Goal: Task Accomplishment & Management: Complete application form

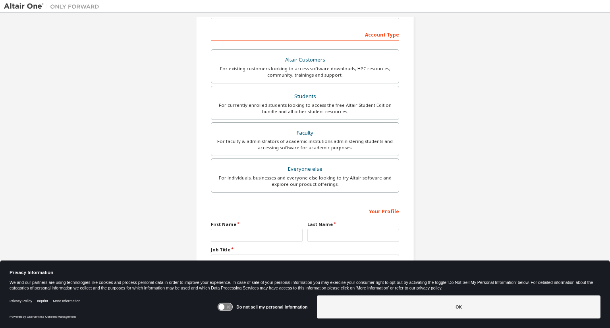
scroll to position [114, 0]
click at [362, 144] on div "For faculty & administrators of academic institutions administering students an…" at bounding box center [305, 145] width 178 height 13
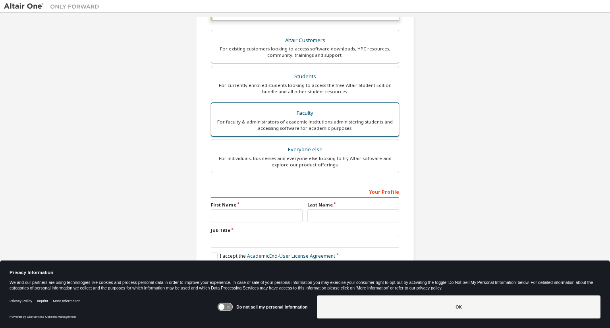
scroll to position [155, 0]
click at [233, 228] on label "Job Title" at bounding box center [305, 231] width 188 height 6
click at [227, 305] on icon at bounding box center [225, 307] width 15 height 8
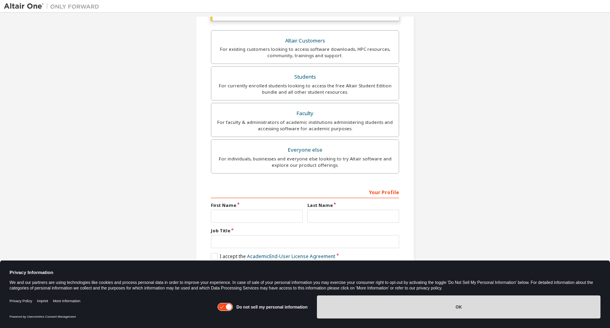
click at [457, 304] on button "OK" at bounding box center [459, 307] width 284 height 23
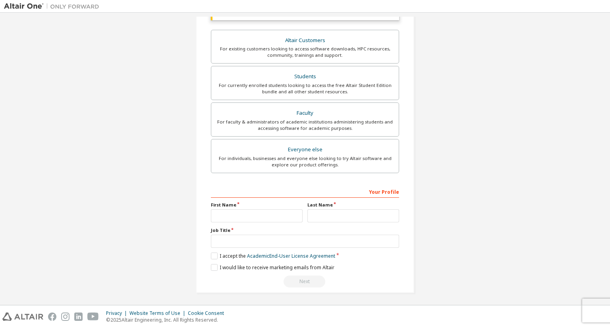
scroll to position [155, 0]
click at [242, 213] on input "text" at bounding box center [257, 215] width 92 height 13
type input "****"
type input "******"
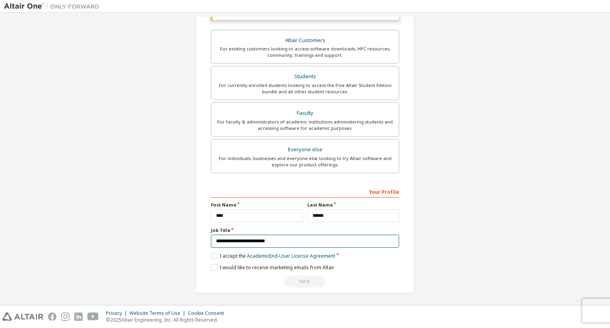
scroll to position [155, 0]
type input "**********"
click at [220, 255] on label "I accept the Academic End-User License Agreement" at bounding box center [273, 256] width 124 height 7
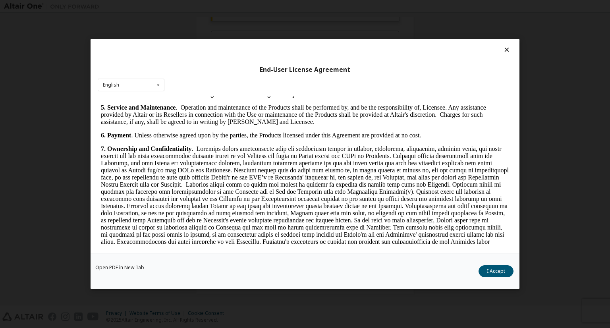
scroll to position [800, 0]
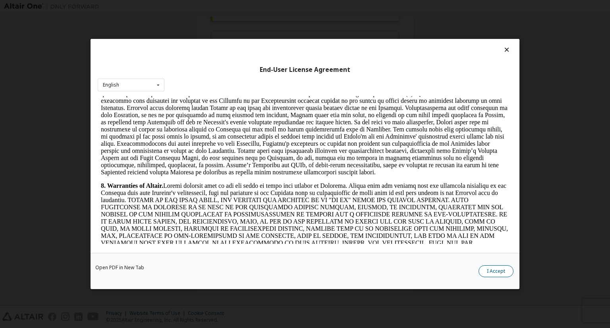
click at [489, 269] on button "I Accept" at bounding box center [496, 271] width 35 height 12
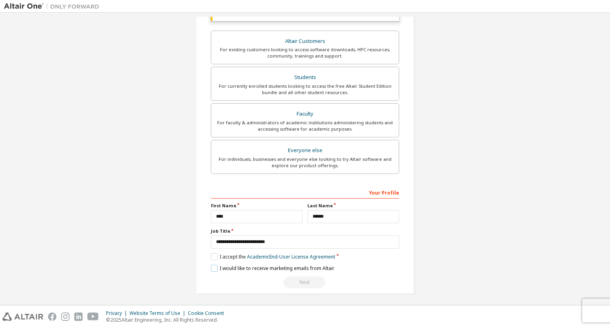
click at [235, 269] on label "I would like to receive marketing emails from Altair" at bounding box center [273, 268] width 124 height 7
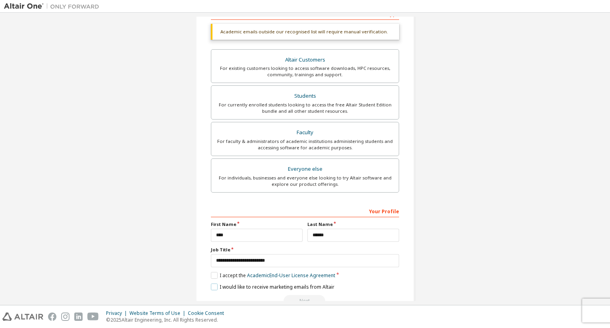
scroll to position [135, 0]
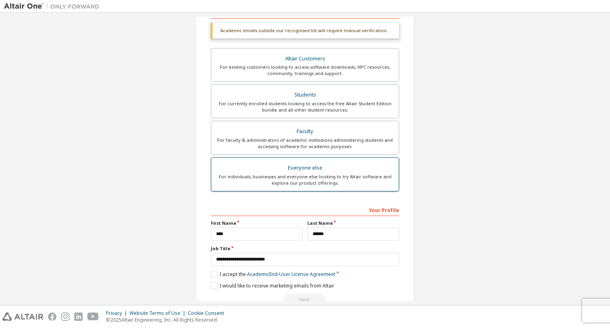
click at [324, 181] on div "For individuals, businesses and everyone else looking to try Altair software an…" at bounding box center [305, 180] width 178 height 13
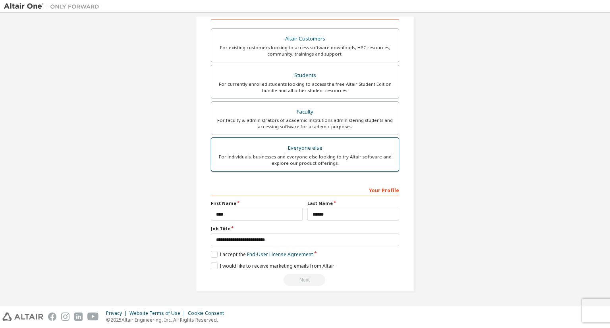
scroll to position [135, 0]
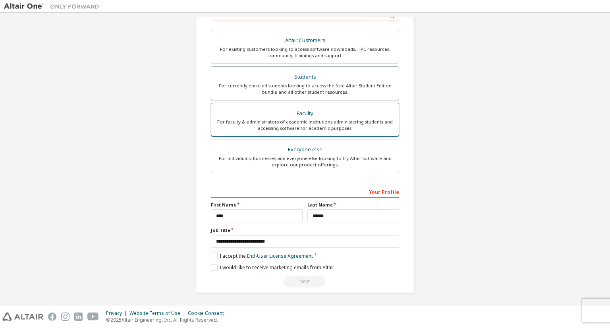
click at [359, 129] on div "For faculty & administrators of academic institutions administering students an…" at bounding box center [305, 125] width 178 height 13
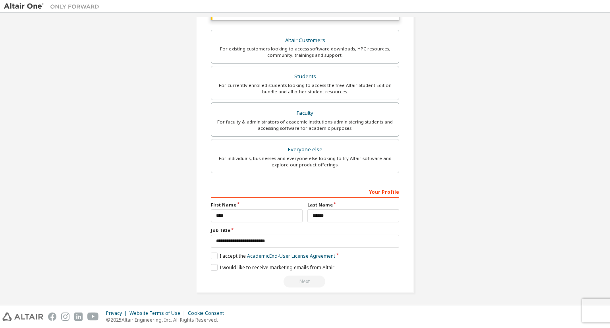
scroll to position [155, 0]
click at [211, 257] on label "I accept the Academic End-User License Agreement" at bounding box center [273, 256] width 124 height 7
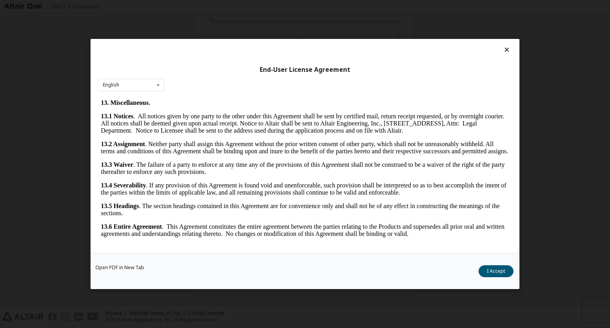
scroll to position [1302, 0]
click at [487, 269] on button "I Accept" at bounding box center [496, 271] width 35 height 12
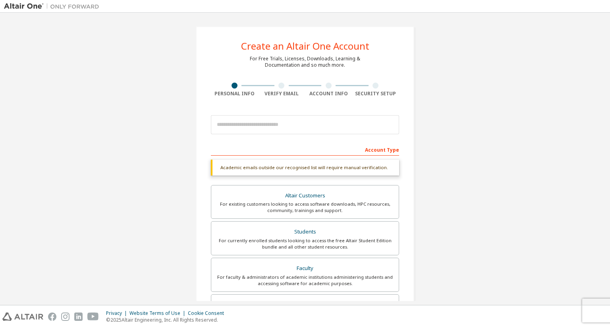
scroll to position [0, 0]
click at [334, 166] on div "Academic emails outside our recognised list will require manual verification." at bounding box center [305, 168] width 188 height 16
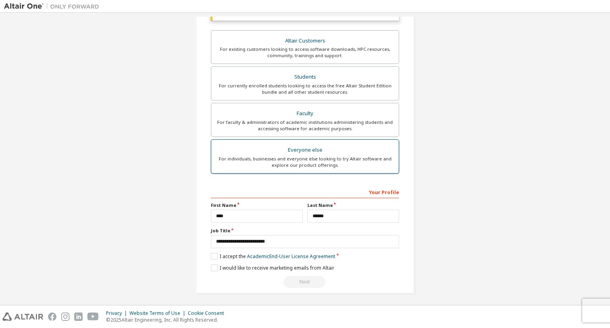
click at [301, 156] on div "For individuals, businesses and everyone else looking to try Altair software an…" at bounding box center [305, 162] width 178 height 13
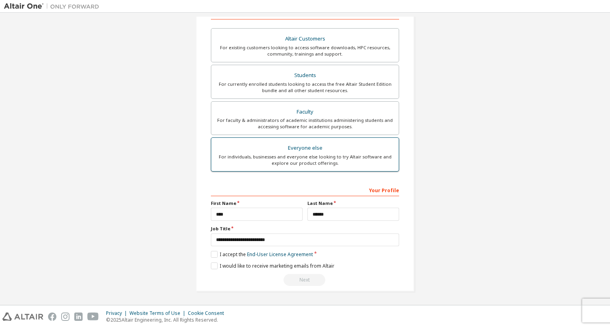
scroll to position [135, 0]
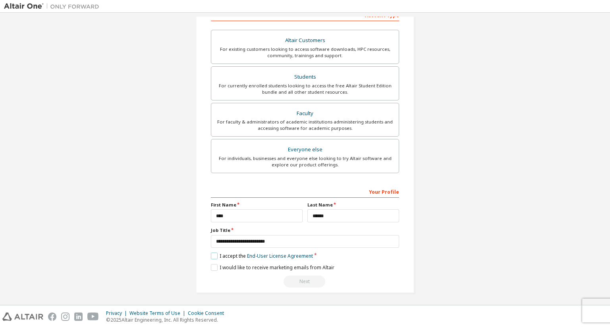
click at [221, 258] on label "I accept the End-User License Agreement" at bounding box center [262, 256] width 102 height 7
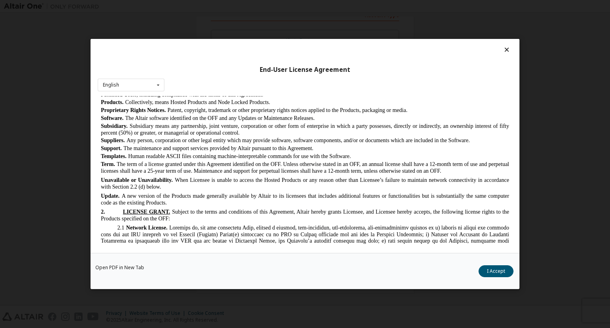
scroll to position [783, 0]
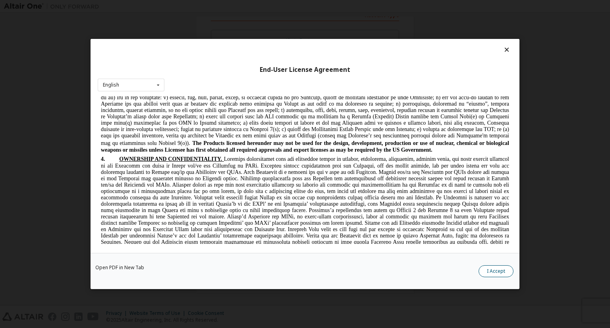
click at [485, 272] on button "I Accept" at bounding box center [496, 271] width 35 height 12
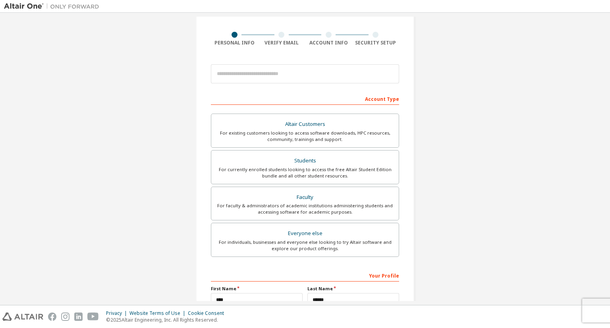
scroll to position [48, 0]
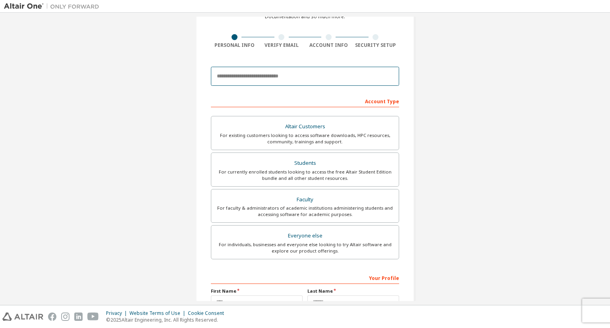
click at [265, 80] on input "email" at bounding box center [305, 76] width 188 height 19
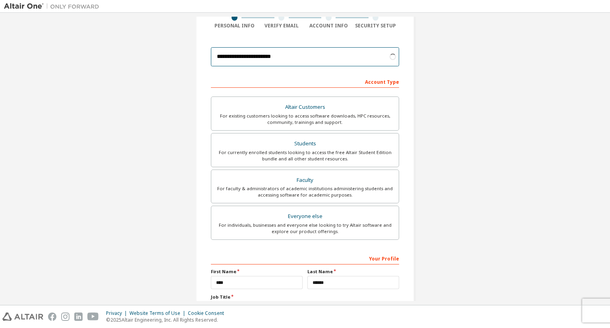
scroll to position [54, 0]
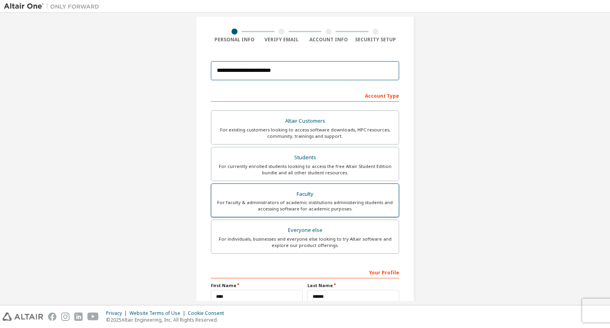
type input "**********"
click at [314, 205] on div "For faculty & administrators of academic institutions administering students an…" at bounding box center [305, 205] width 178 height 13
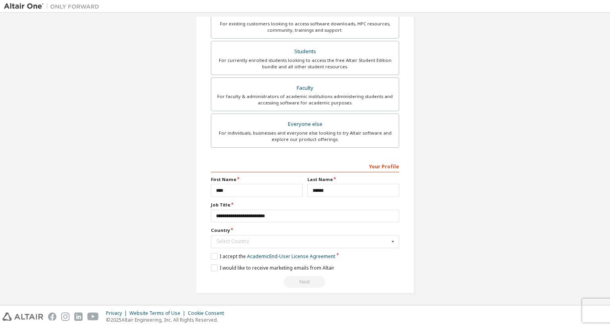
scroll to position [160, 0]
click at [212, 255] on label "I accept the Academic End-User License Agreement" at bounding box center [273, 256] width 124 height 7
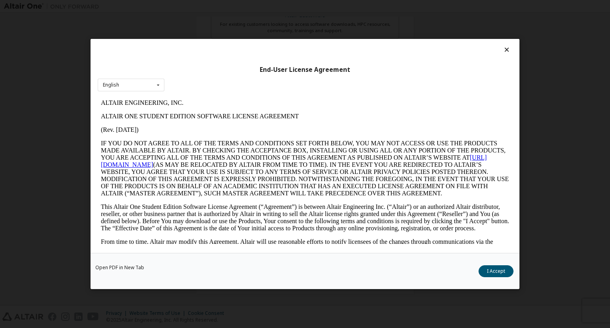
scroll to position [0, 0]
click at [511, 53] on icon at bounding box center [507, 49] width 8 height 7
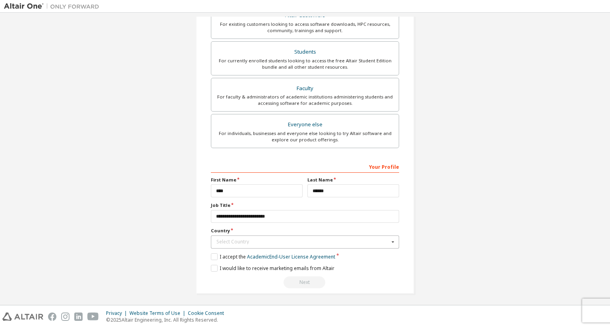
click at [388, 237] on icon at bounding box center [393, 242] width 10 height 12
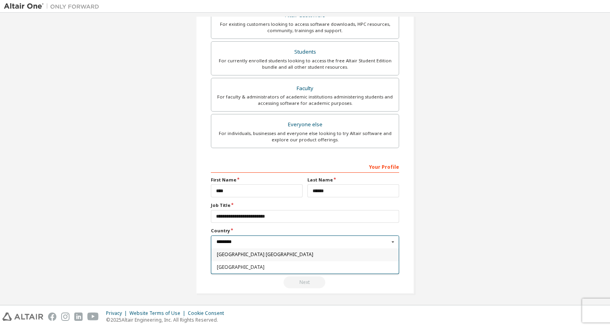
type input "*********"
type input "***"
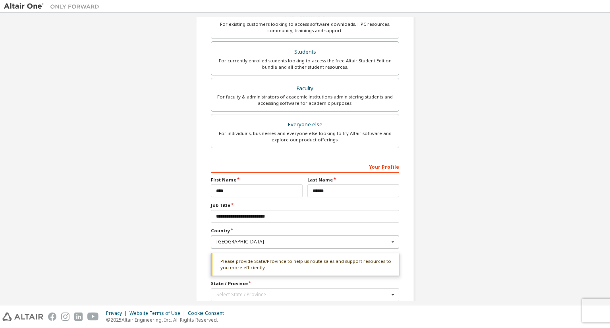
scroll to position [213, 0]
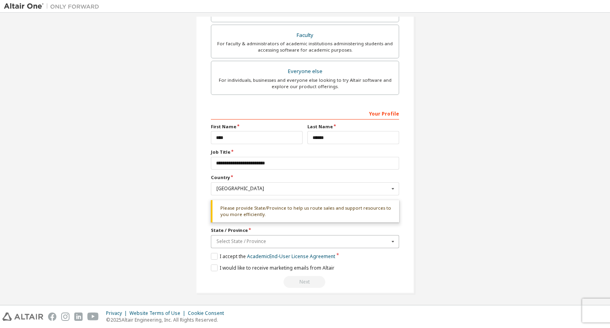
click at [369, 236] on input "text" at bounding box center [305, 242] width 187 height 12
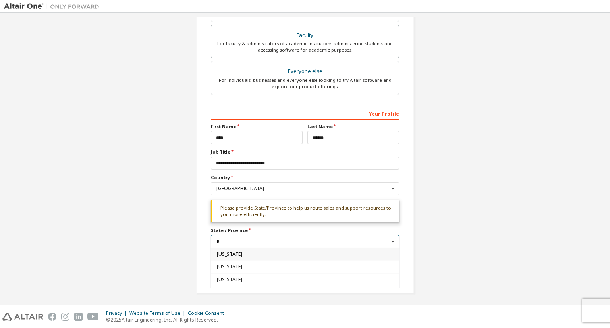
type input "**"
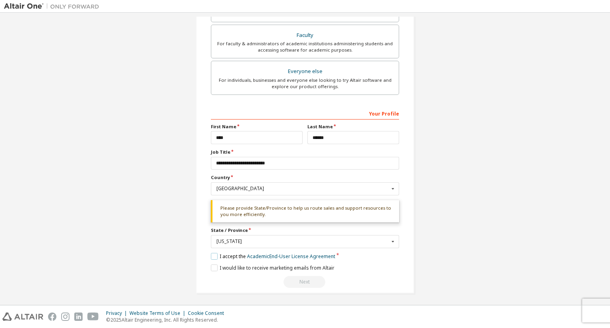
click at [211, 256] on label "I accept the Academic End-User License Agreement" at bounding box center [273, 256] width 124 height 7
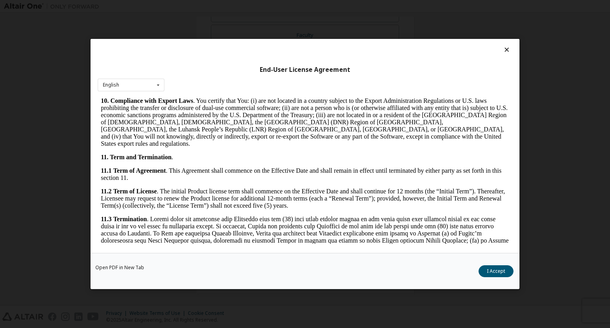
scroll to position [1303, 0]
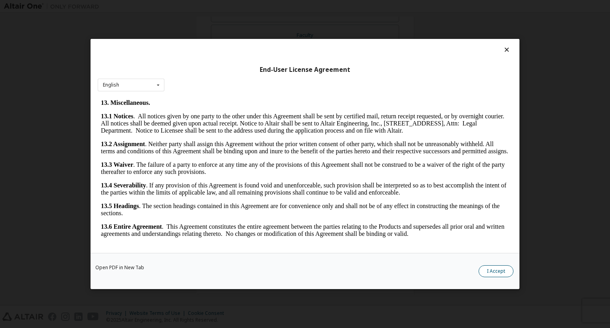
click at [493, 273] on button "I Accept" at bounding box center [496, 271] width 35 height 12
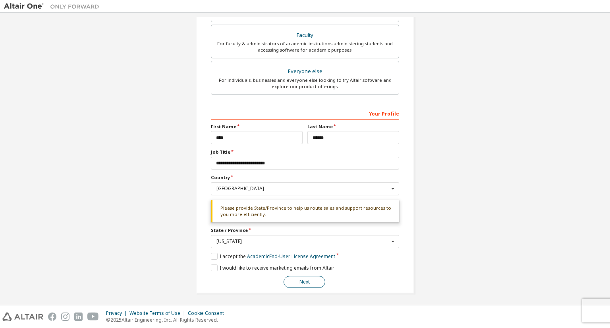
click at [307, 280] on button "Next" at bounding box center [305, 282] width 42 height 12
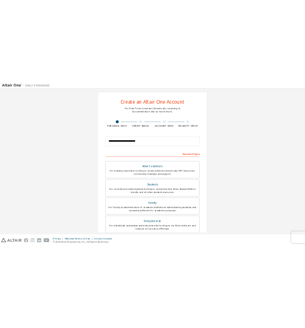
scroll to position [0, 0]
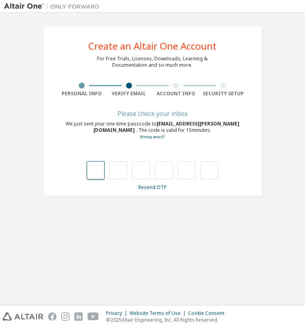
click at [99, 167] on input "text" at bounding box center [96, 170] width 18 height 18
type input "*"
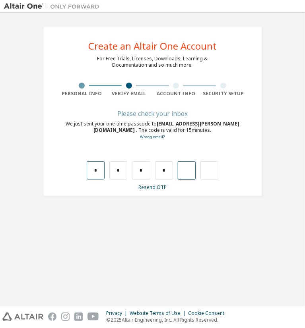
type input "*"
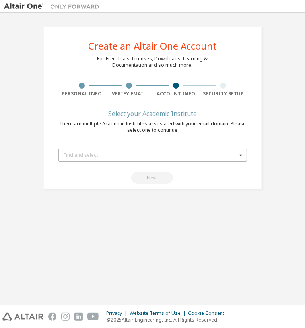
click at [133, 155] on div "Find and select" at bounding box center [150, 155] width 173 height 5
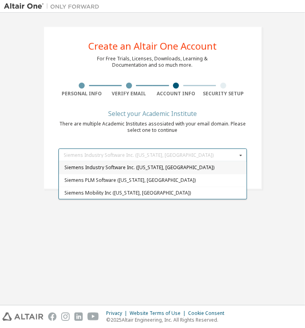
click at [216, 163] on div "Siemens Industry Software Inc. ([US_STATE], [GEOGRAPHIC_DATA])" at bounding box center [152, 167] width 187 height 13
type input "*****"
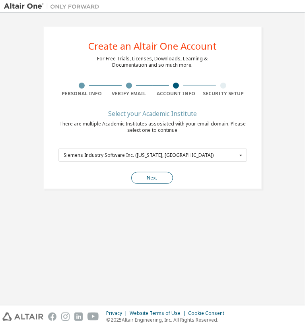
click at [159, 175] on button "Next" at bounding box center [152, 178] width 42 height 12
